Goal: Transaction & Acquisition: Subscribe to service/newsletter

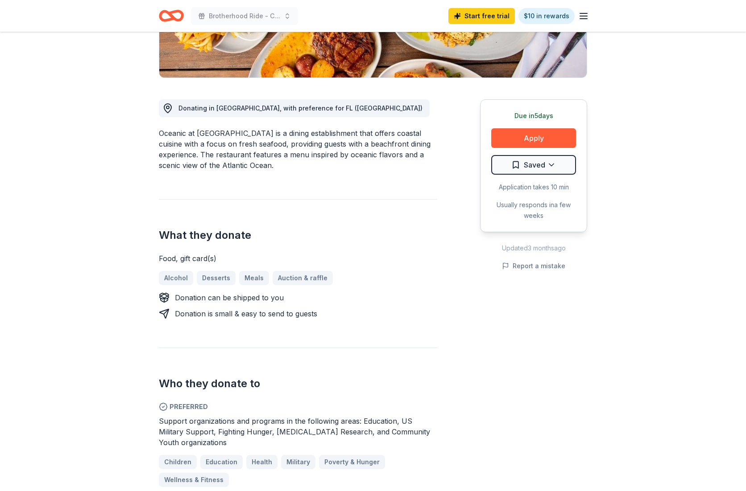
scroll to position [29, 0]
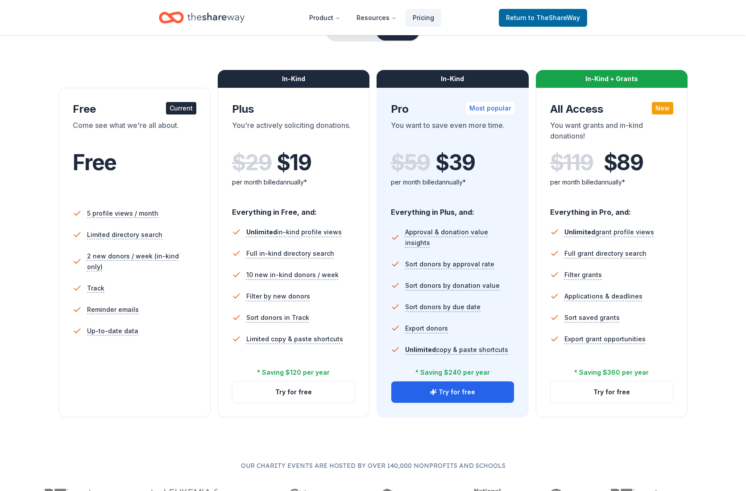
scroll to position [102, 0]
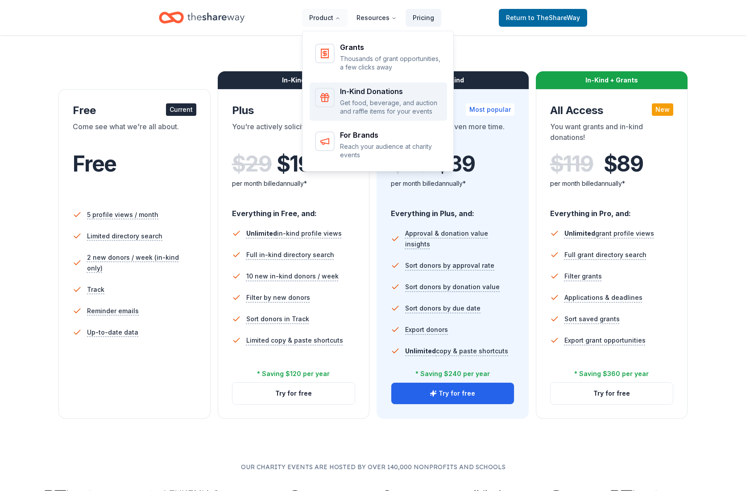
click at [360, 92] on div "In-Kind Donations" at bounding box center [391, 91] width 102 height 7
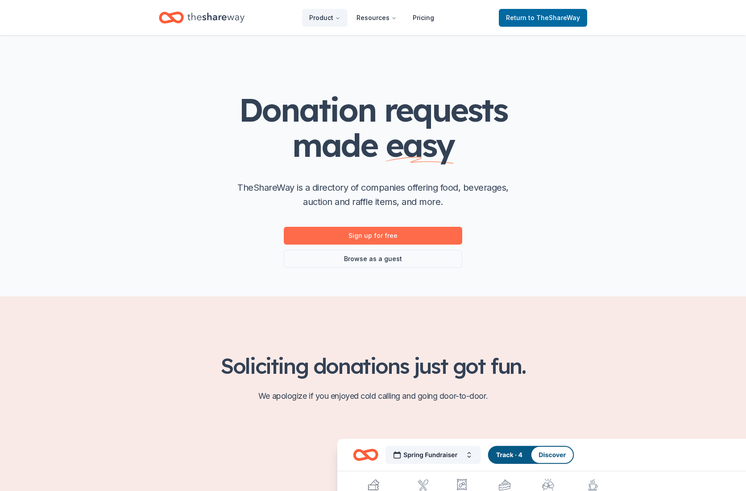
click at [356, 236] on link "Sign up for free" at bounding box center [373, 236] width 178 height 18
